Goal: Transaction & Acquisition: Purchase product/service

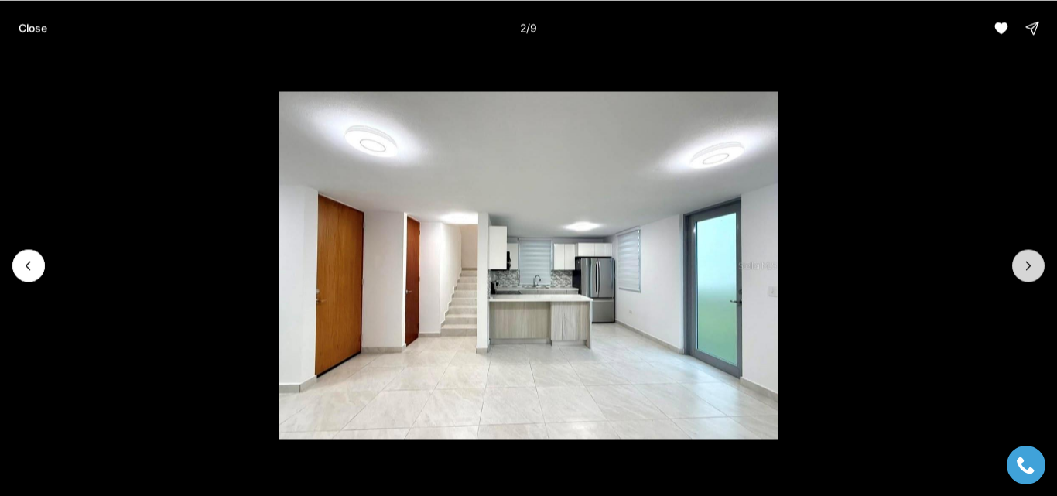
click at [1037, 266] on button "Next slide" at bounding box center [1028, 265] width 33 height 33
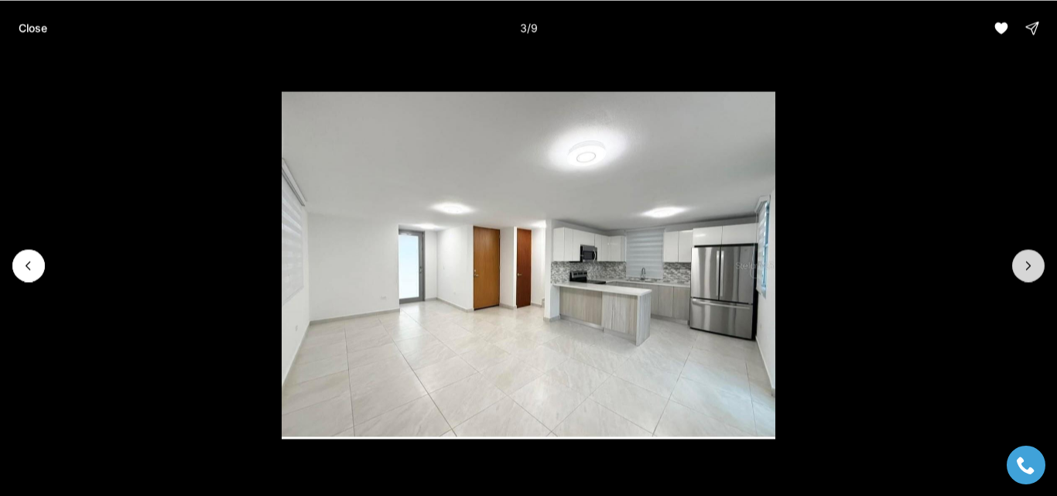
click at [1037, 266] on button "Next slide" at bounding box center [1028, 265] width 33 height 33
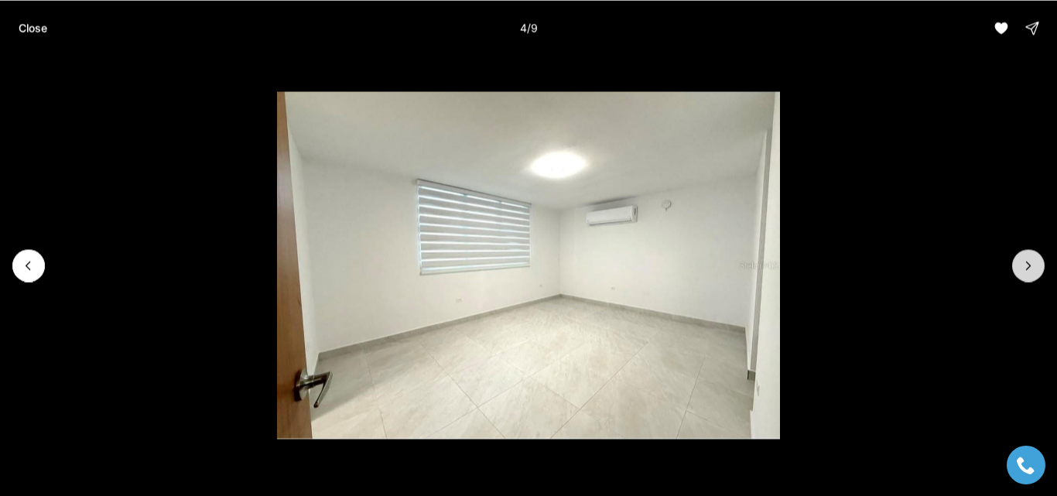
click at [1037, 266] on button "Next slide" at bounding box center [1028, 265] width 33 height 33
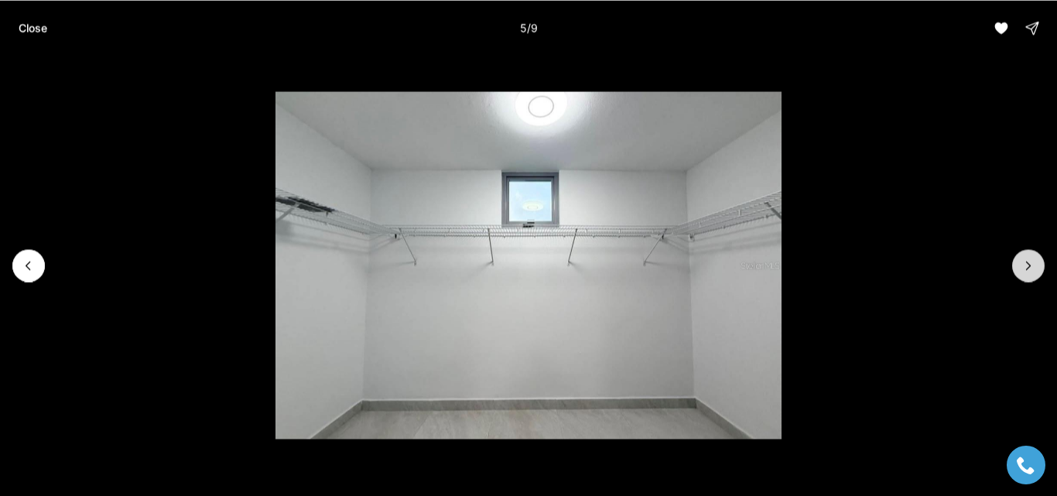
click at [1037, 266] on button "Next slide" at bounding box center [1028, 265] width 33 height 33
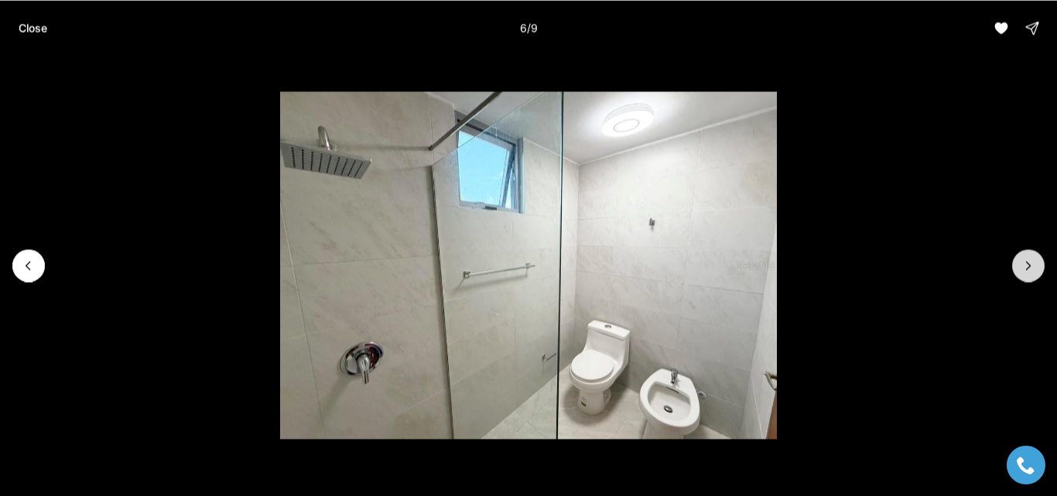
click at [1037, 266] on button "Next slide" at bounding box center [1028, 265] width 33 height 33
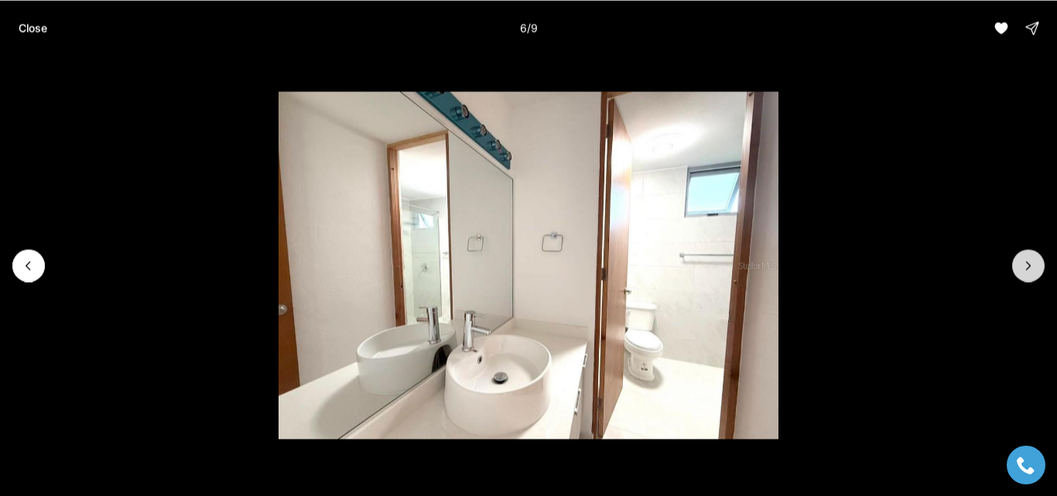
click at [1037, 266] on button "Next slide" at bounding box center [1028, 265] width 33 height 33
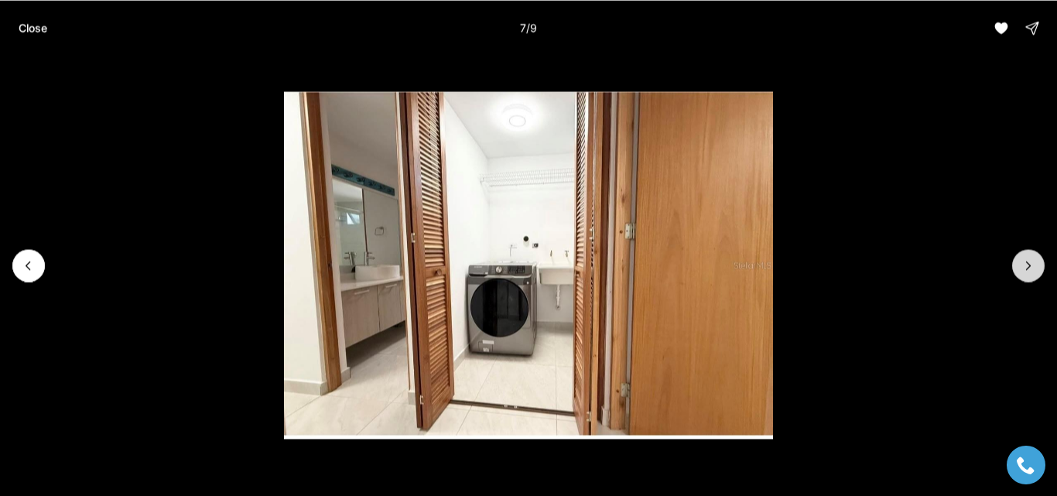
click at [1037, 266] on button "Next slide" at bounding box center [1028, 265] width 33 height 33
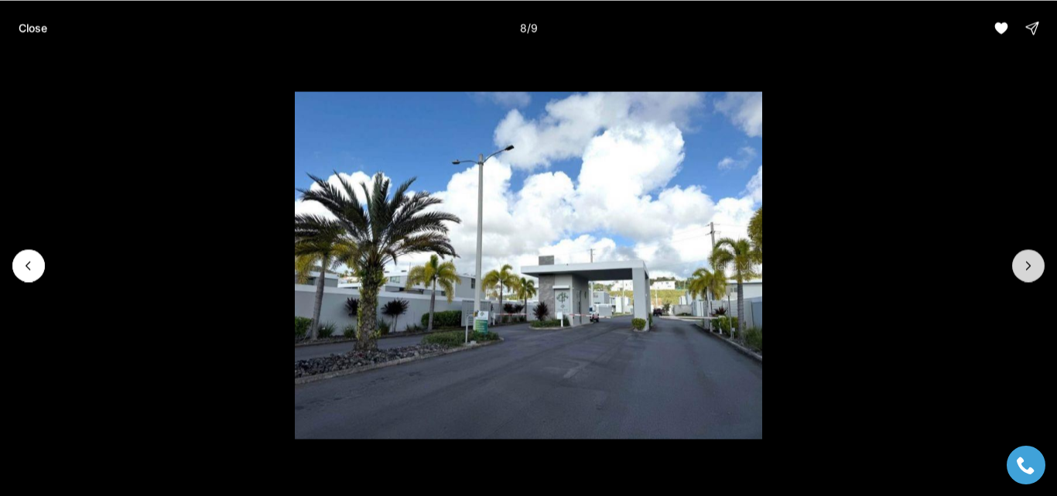
click at [1037, 266] on div at bounding box center [1028, 265] width 33 height 33
click at [25, 31] on p "Close" at bounding box center [33, 28] width 29 height 12
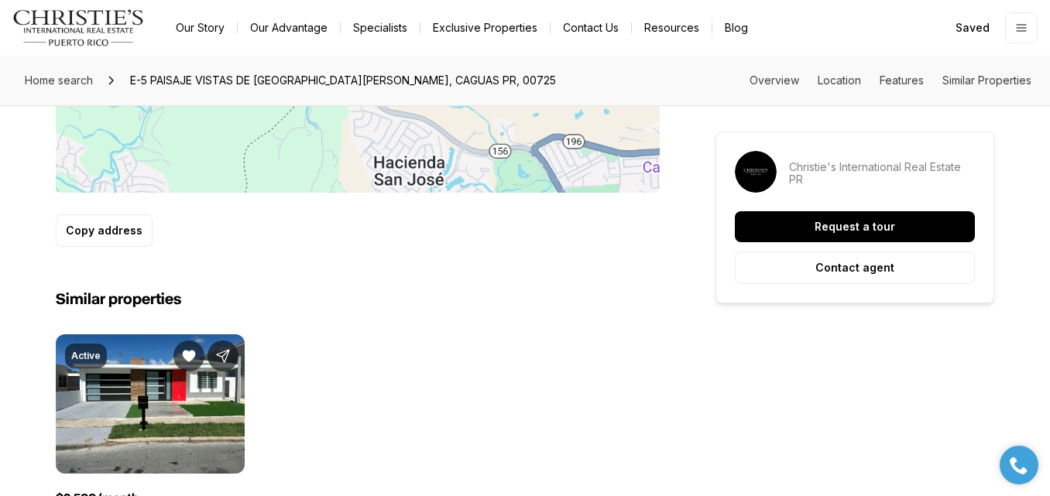
scroll to position [1084, 0]
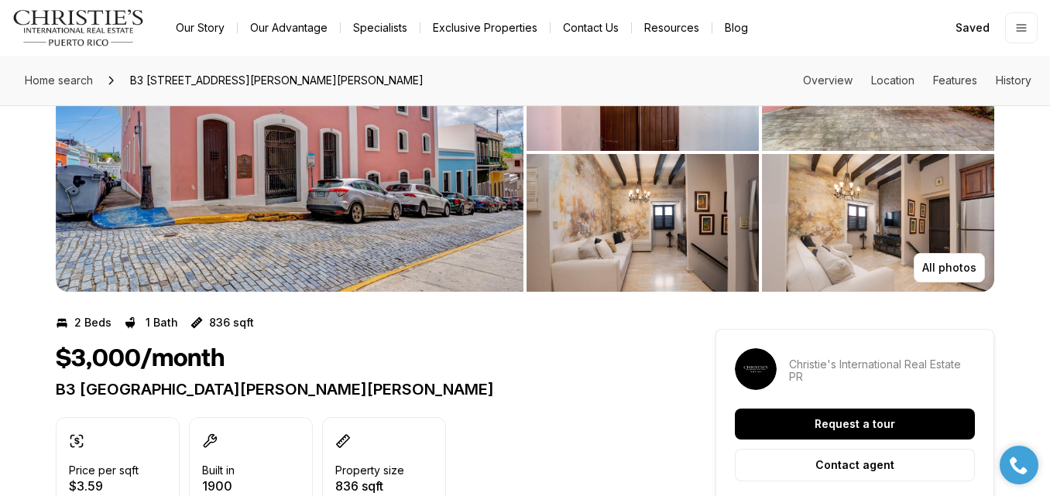
scroll to position [77, 0]
